Goal: Task Accomplishment & Management: Use online tool/utility

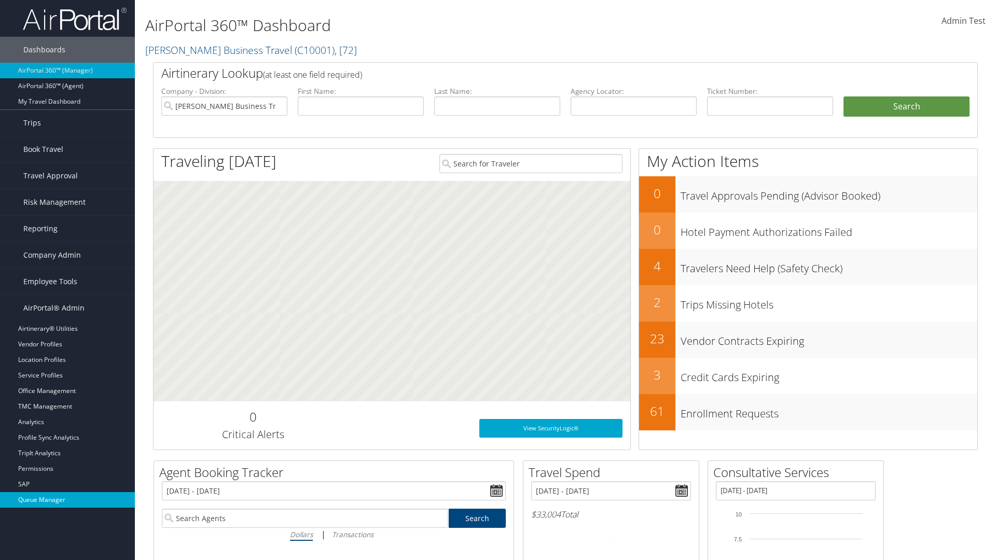
click at [67, 500] on link "Queue Manager" at bounding box center [67, 500] width 135 height 16
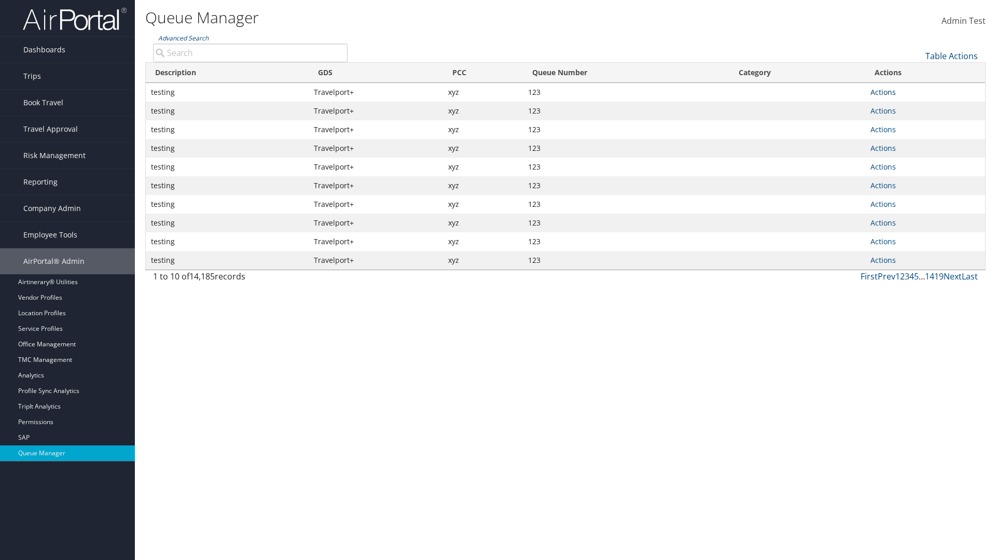
click at [883, 92] on link "Actions" at bounding box center [883, 92] width 25 height 10
click at [0, 0] on link "Push To Queue" at bounding box center [0, 0] width 0 height 0
type input "Push To Queue"
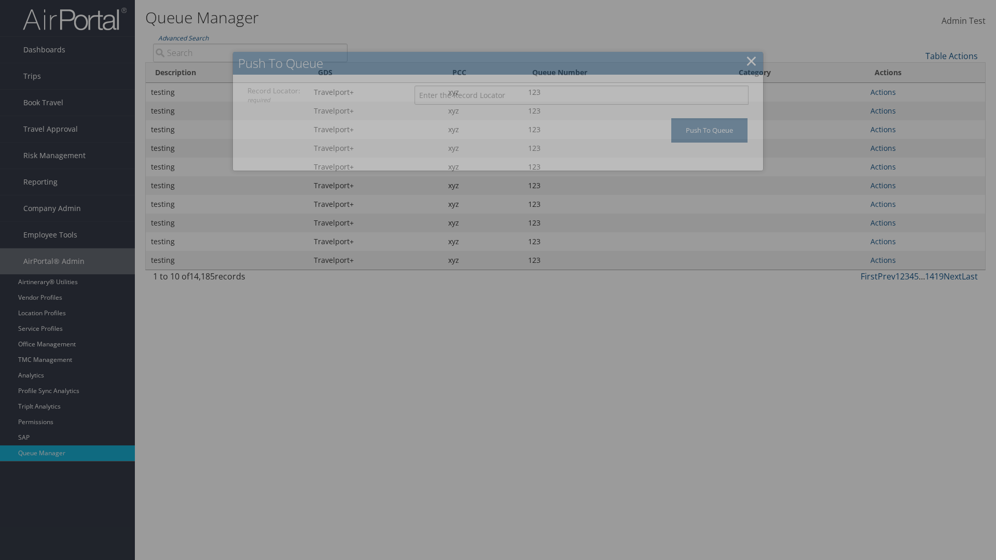
click at [582, 95] on input "Record Locator: required" at bounding box center [582, 95] width 334 height 19
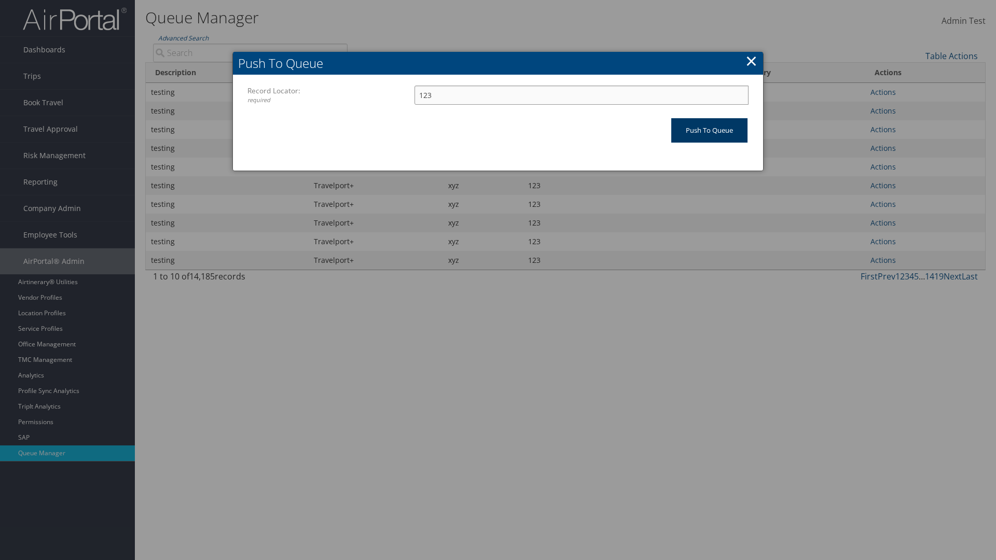
type input "123"
click at [709, 130] on input "Push To Queue" at bounding box center [709, 130] width 76 height 24
